Goal: Task Accomplishment & Management: Manage account settings

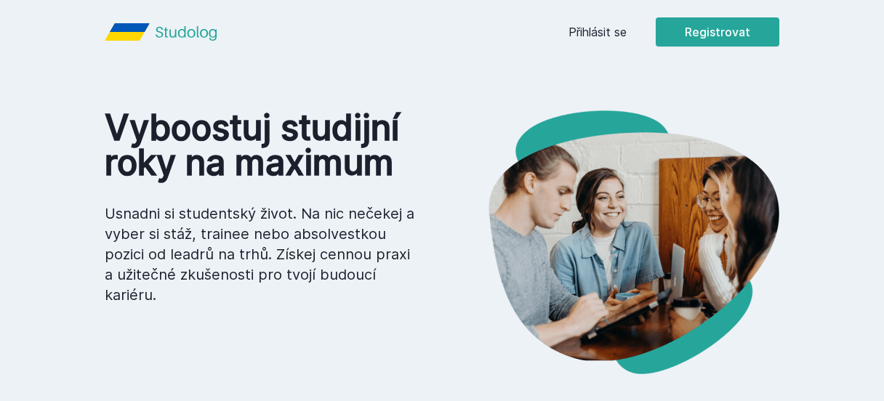
click at [584, 30] on link "Přihlásit se" at bounding box center [598, 31] width 58 height 17
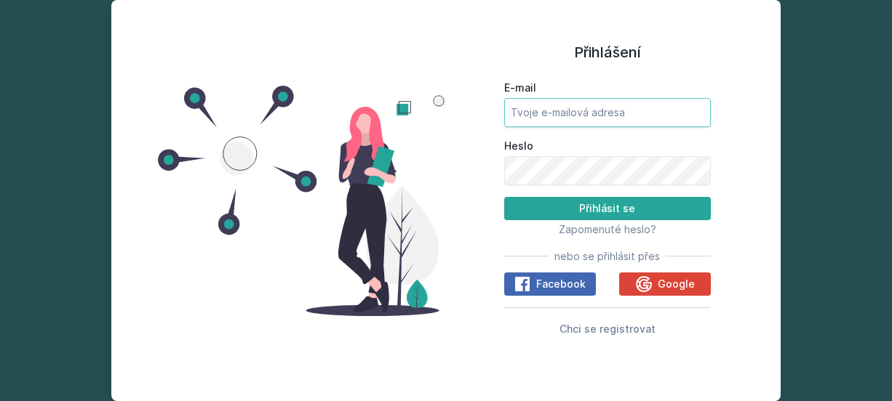
click at [549, 111] on input "E-mail" at bounding box center [607, 112] width 207 height 29
type input "[EMAIL_ADDRESS][DOMAIN_NAME]"
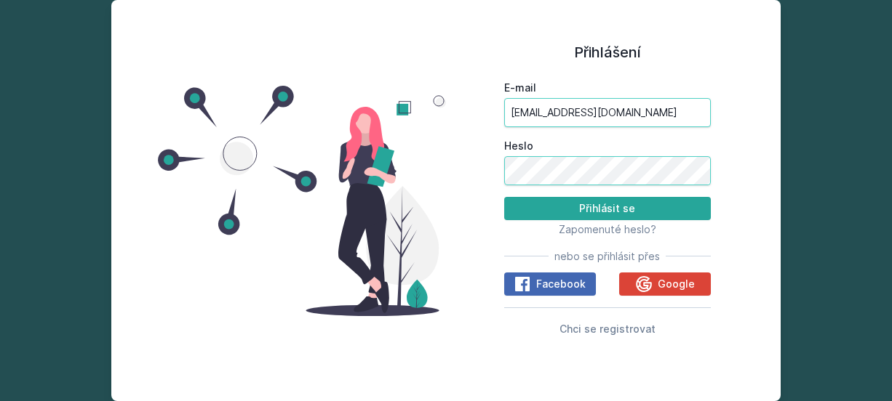
click at [504, 197] on button "Přihlásit se" at bounding box center [607, 208] width 207 height 23
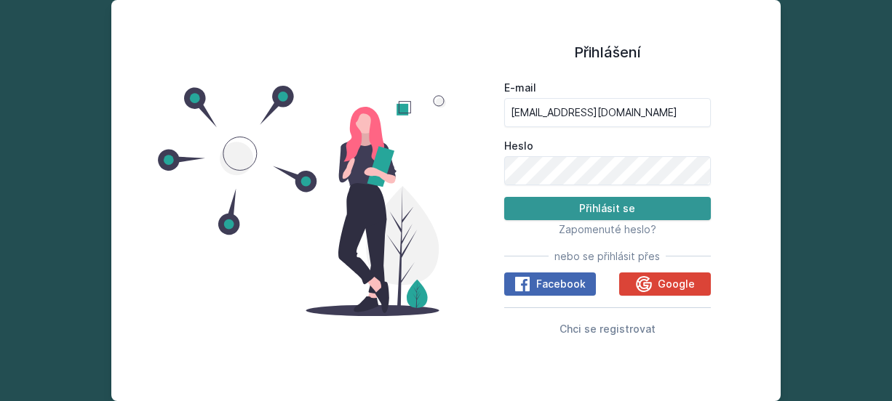
click at [591, 207] on button "Přihlásit se" at bounding box center [607, 208] width 207 height 23
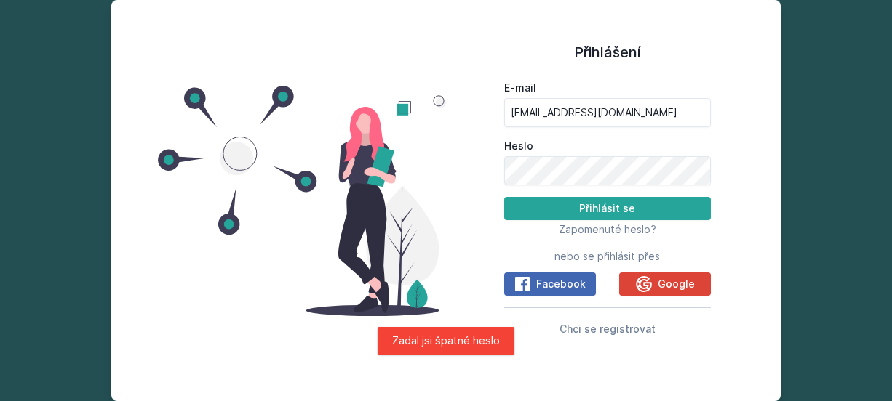
click at [593, 185] on form "E-mail [EMAIL_ADDRESS][DOMAIN_NAME] [PERSON_NAME] se" at bounding box center [607, 151] width 207 height 140
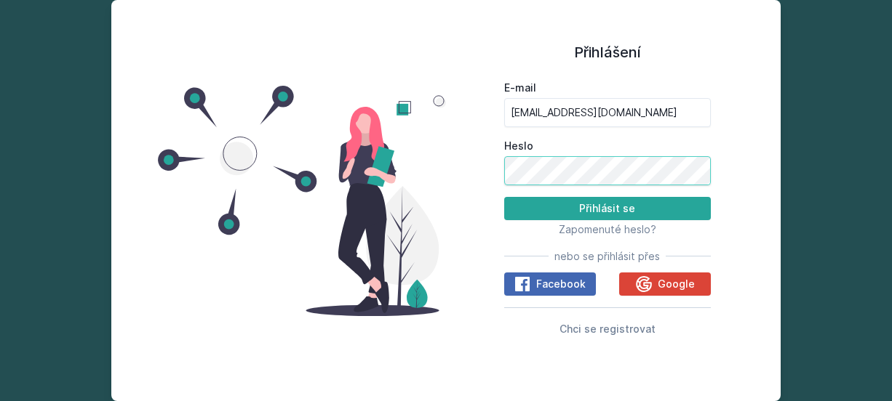
click at [504, 197] on button "Přihlásit se" at bounding box center [607, 208] width 207 height 23
click at [610, 227] on span "Zapomenuté heslo?" at bounding box center [607, 229] width 97 height 12
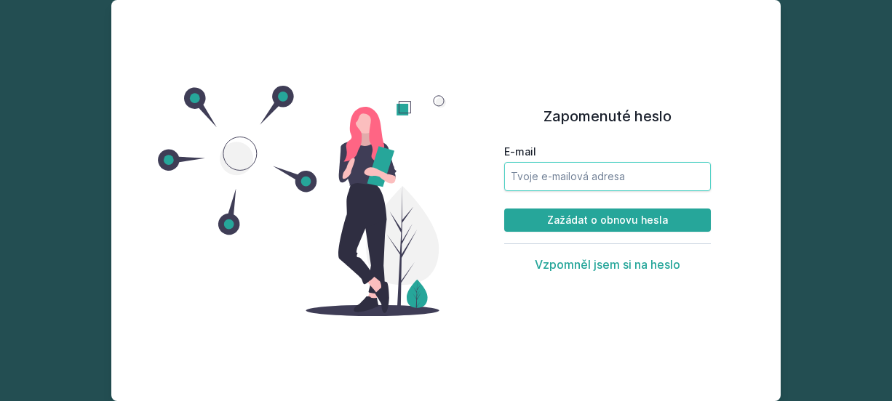
click at [556, 178] on input "E-mail" at bounding box center [607, 176] width 207 height 29
type input "[EMAIL_ADDRESS][DOMAIN_NAME]"
click at [504, 209] on button "Zažádat o obnovu hesla" at bounding box center [607, 220] width 207 height 23
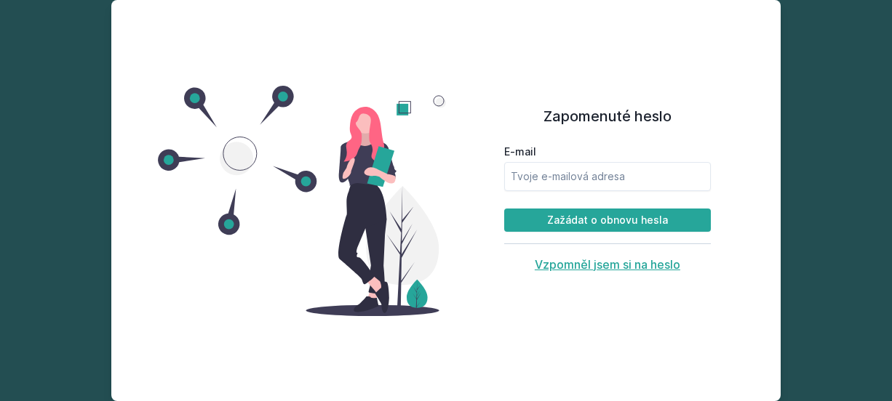
click at [608, 260] on button "Vzpomněl jsem si na heslo" at bounding box center [607, 264] width 145 height 15
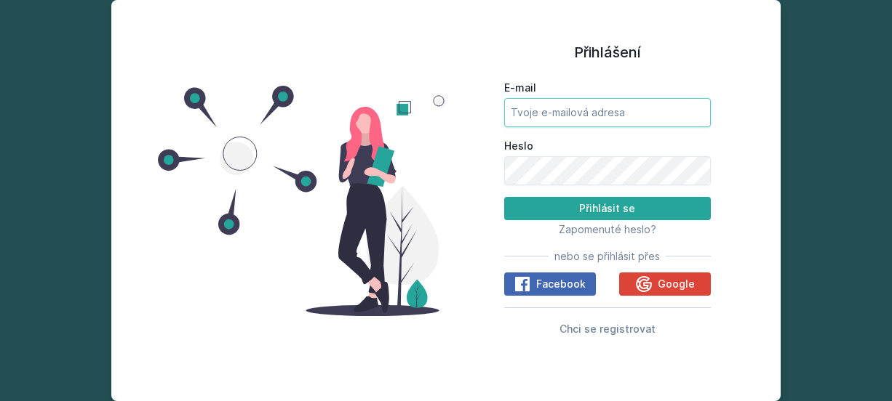
click at [572, 105] on input "E-mail" at bounding box center [607, 112] width 207 height 29
type input "[EMAIL_ADDRESS][DOMAIN_NAME]"
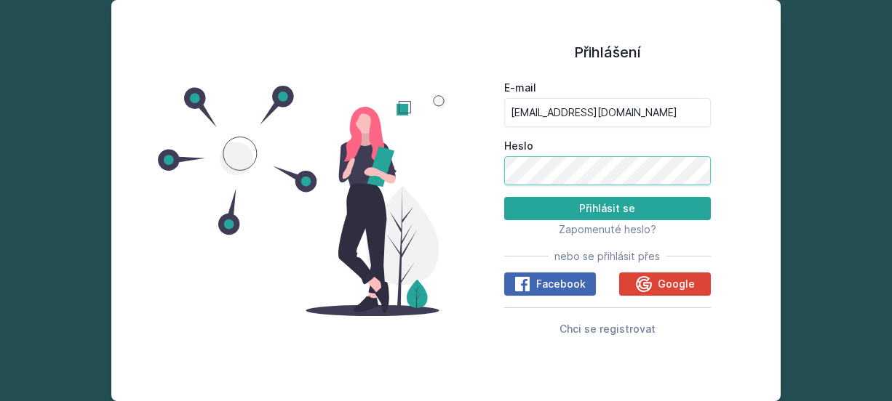
click at [504, 197] on button "Přihlásit se" at bounding box center [607, 208] width 207 height 23
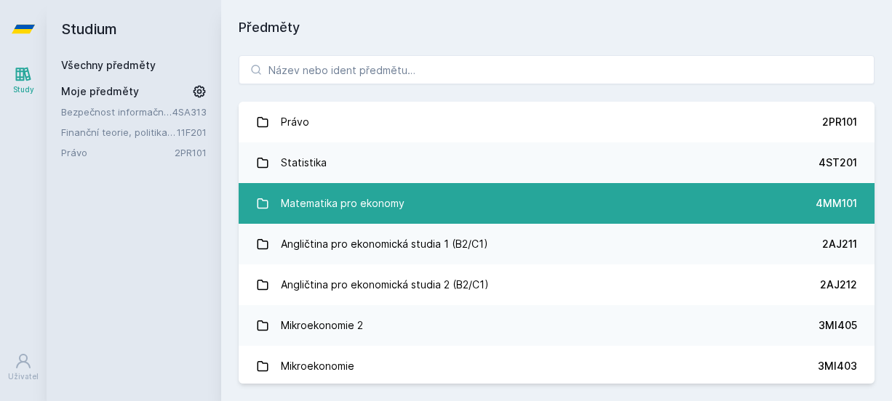
click at [687, 192] on link "Matematika pro ekonomy 4MM101" at bounding box center [557, 203] width 636 height 41
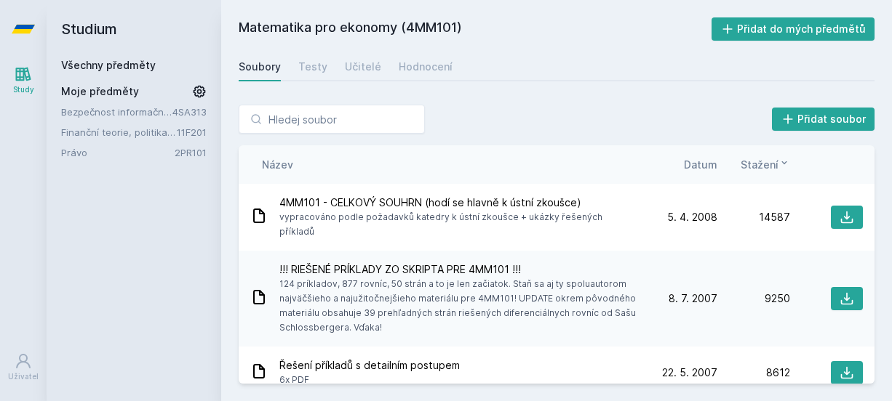
click at [116, 89] on span "Moje předměty" at bounding box center [100, 91] width 78 height 15
click at [197, 94] on icon at bounding box center [199, 91] width 15 height 15
click at [199, 108] on icon at bounding box center [201, 112] width 12 height 12
click at [199, 91] on icon at bounding box center [199, 91] width 20 height 20
click at [126, 65] on link "Všechny předměty" at bounding box center [108, 65] width 95 height 12
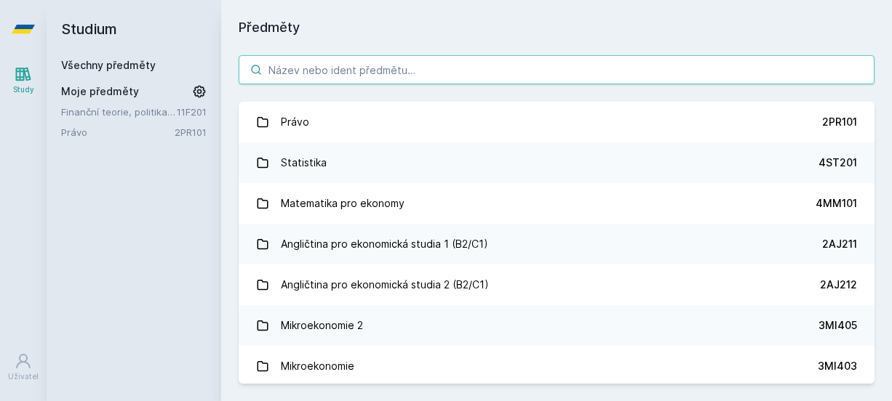
click at [303, 65] on input "search" at bounding box center [557, 69] width 636 height 29
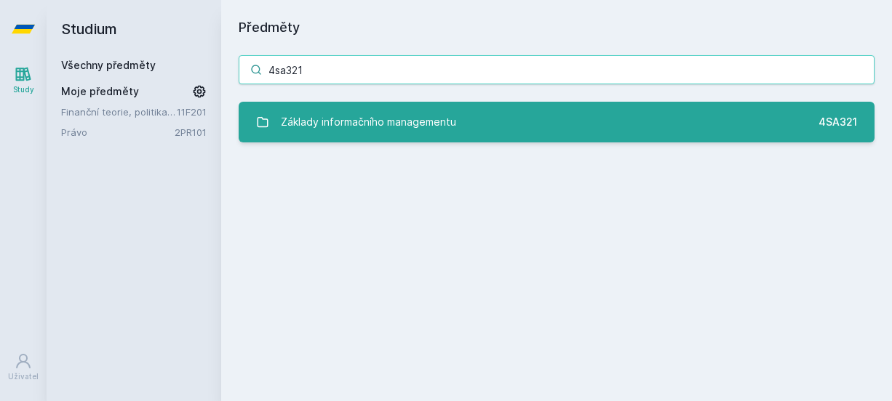
type input "4sa321"
click at [409, 116] on div "Základy informačního managementu" at bounding box center [368, 122] width 175 height 29
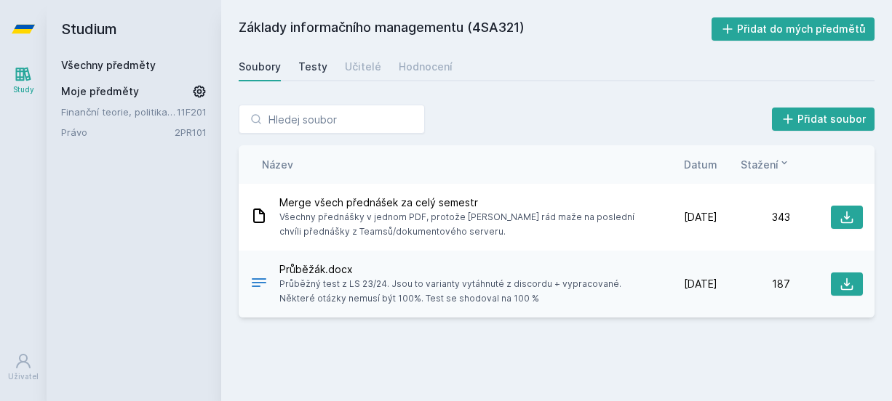
click at [315, 55] on link "Testy" at bounding box center [312, 66] width 29 height 29
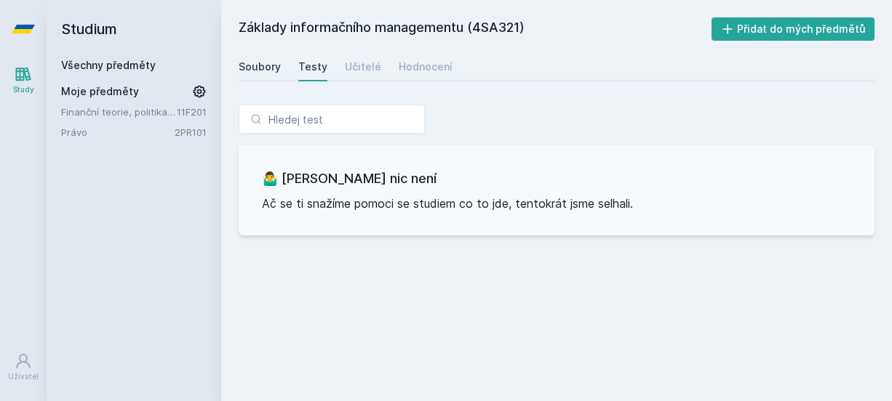
click at [267, 65] on div "Soubory" at bounding box center [260, 67] width 42 height 15
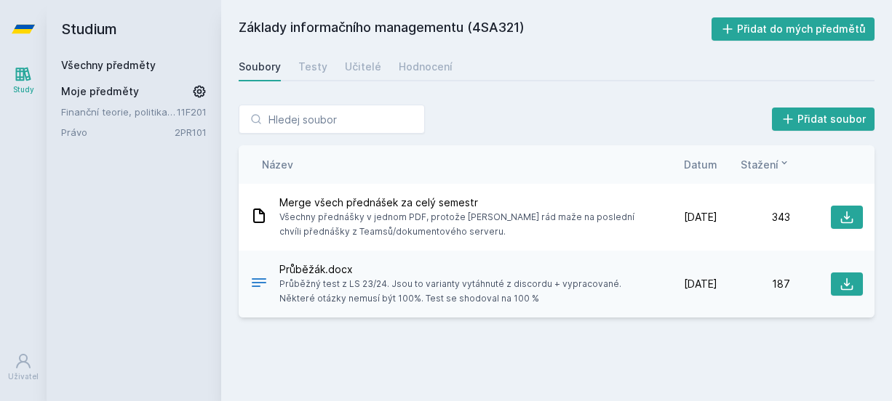
click at [474, 287] on span "Průběžný test z LS 23/24. Jsou to varianty vytáhnuté z discordu + vypracované. …" at bounding box center [458, 291] width 359 height 29
click at [846, 281] on icon at bounding box center [847, 285] width 12 height 12
